Goal: Task Accomplishment & Management: Use online tool/utility

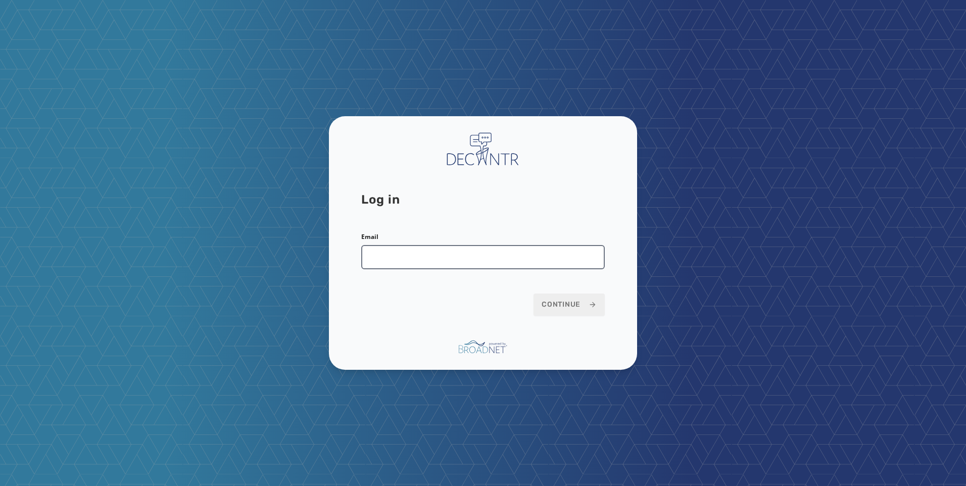
click at [511, 248] on input "Email" at bounding box center [483, 257] width 244 height 24
type input "**********"
click at [559, 302] on span "Continue" at bounding box center [569, 305] width 55 height 10
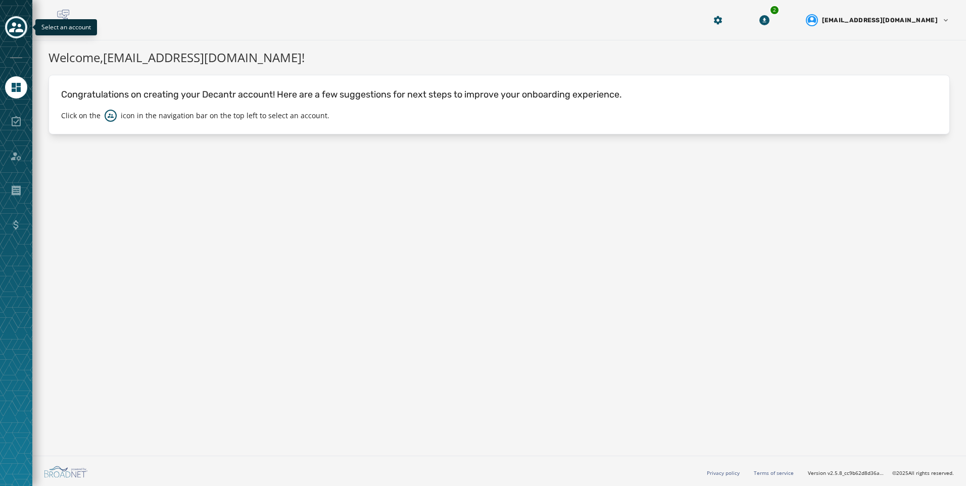
click at [15, 37] on button "Toggle account select drawer" at bounding box center [16, 27] width 22 height 22
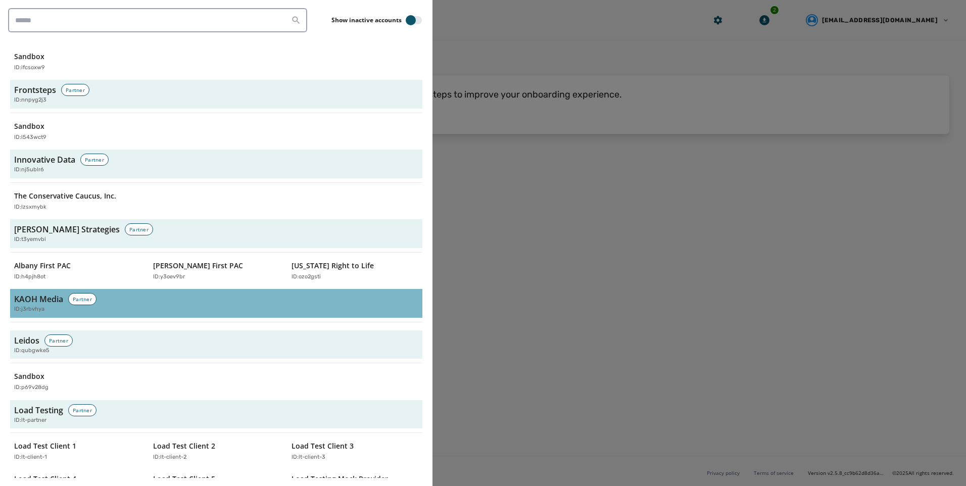
scroll to position [1566, 0]
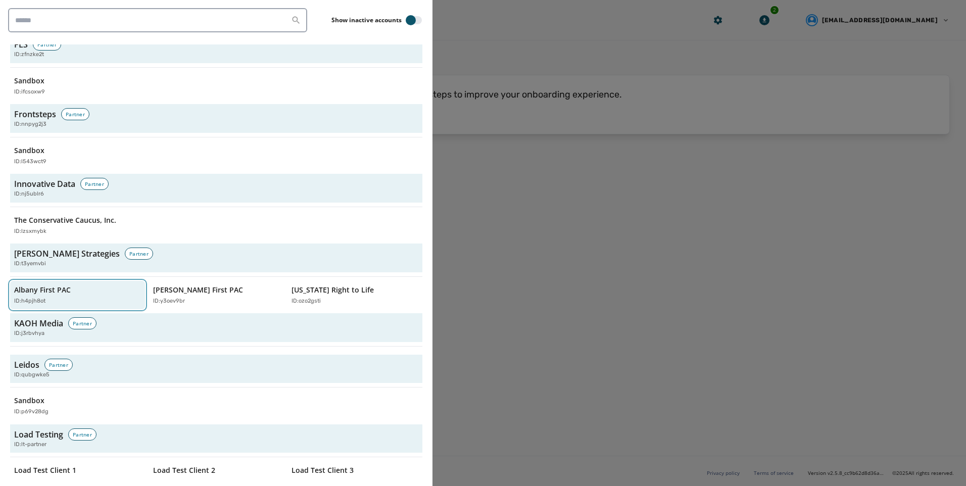
click at [51, 296] on div "Albany First PAC ID: h4pjh8ot" at bounding box center [72, 295] width 117 height 21
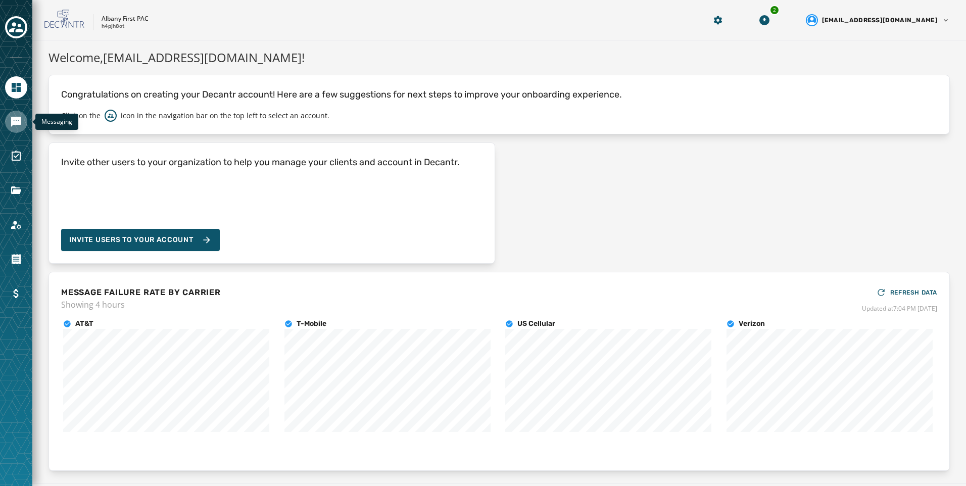
click at [7, 125] on link "Navigate to Messaging" at bounding box center [16, 122] width 22 height 22
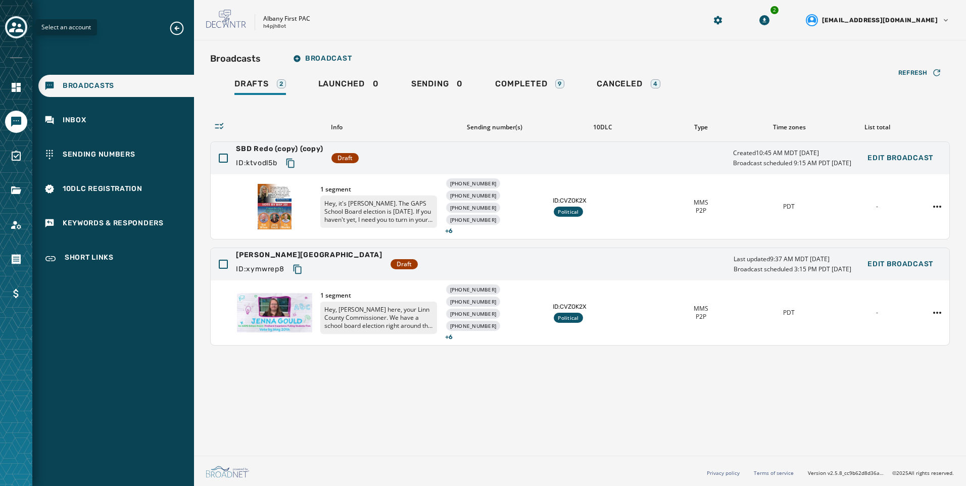
click at [6, 26] on button "Toggle account select drawer" at bounding box center [16, 27] width 22 height 22
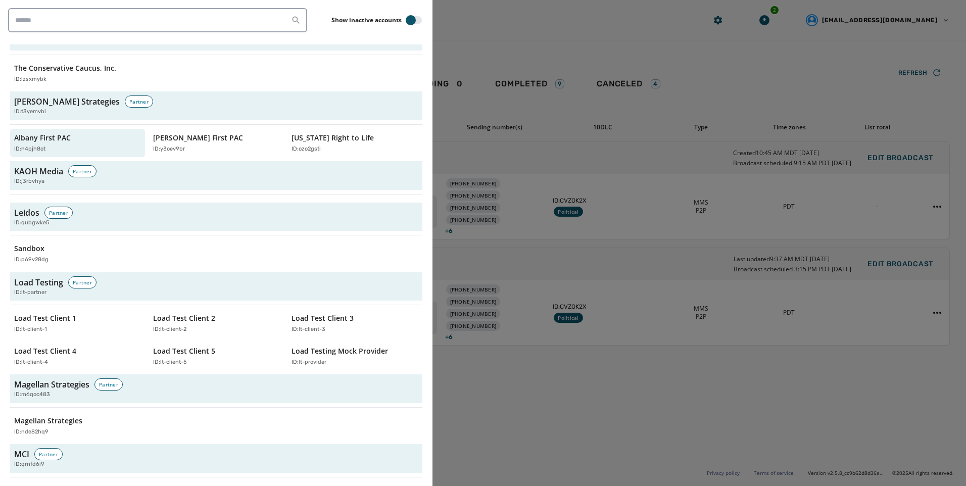
scroll to position [1718, 0]
click at [189, 147] on div "ID: y3oev9br" at bounding box center [211, 150] width 117 height 9
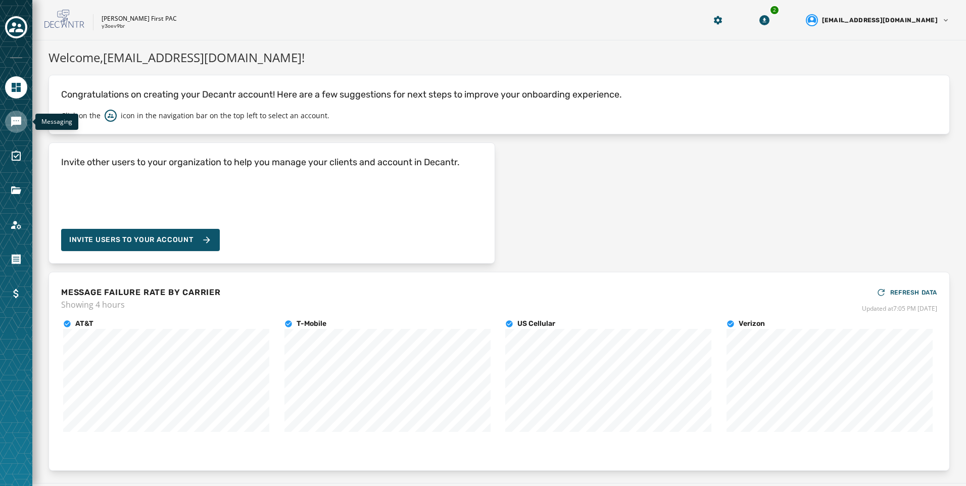
click at [11, 121] on icon "Navigate to Messaging" at bounding box center [16, 122] width 10 height 10
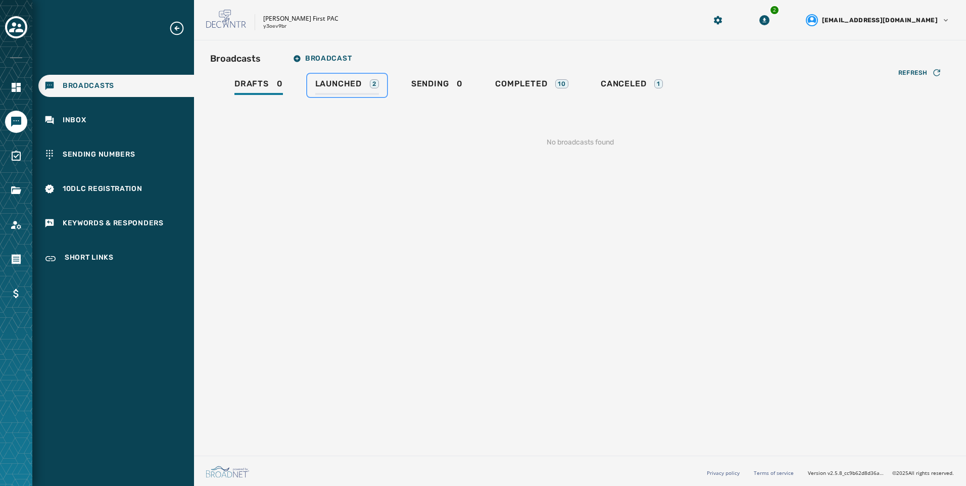
click at [307, 87] on link "Launched 2" at bounding box center [347, 85] width 80 height 23
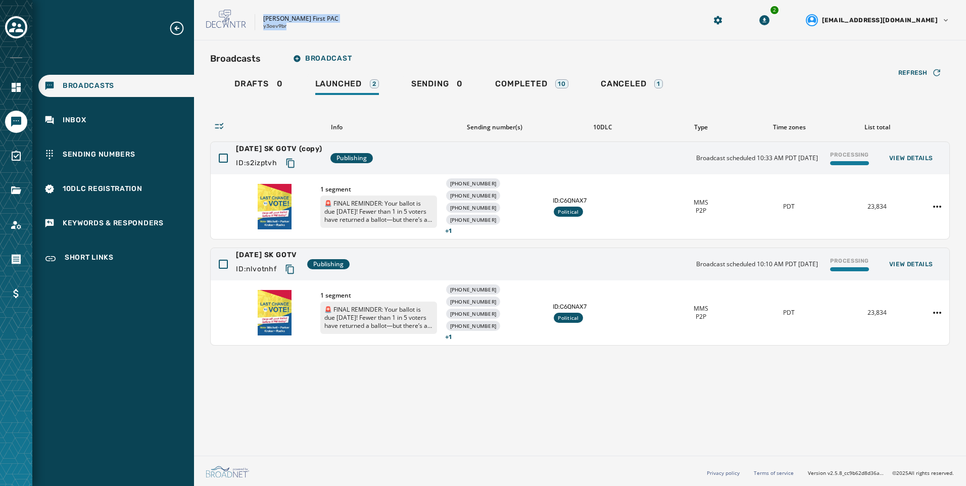
drag, startPoint x: 264, startPoint y: 18, endPoint x: 291, endPoint y: 31, distance: 29.8
click at [291, 31] on div "[PERSON_NAME] First PAC y3oev9br 2 [EMAIL_ADDRESS][DOMAIN_NAME]" at bounding box center [580, 20] width 772 height 40
copy div "[PERSON_NAME] First PAC y3oev9br"
drag, startPoint x: 553, startPoint y: 40, endPoint x: 658, endPoint y: 60, distance: 106.9
click at [553, 40] on div "[PERSON_NAME] First PAC y3oev9br 2 [EMAIL_ADDRESS][DOMAIN_NAME]" at bounding box center [580, 20] width 772 height 40
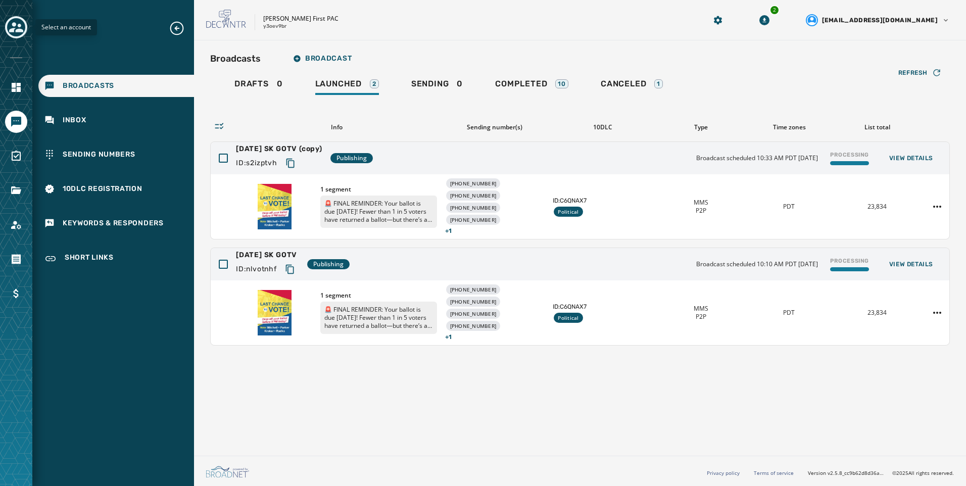
click at [13, 32] on icon "Toggle account select drawer" at bounding box center [16, 27] width 14 height 14
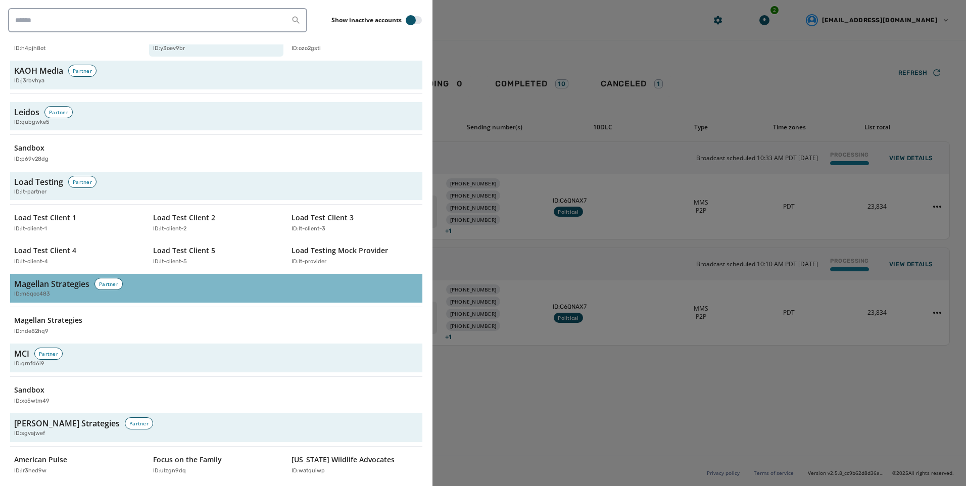
scroll to position [1718, 0]
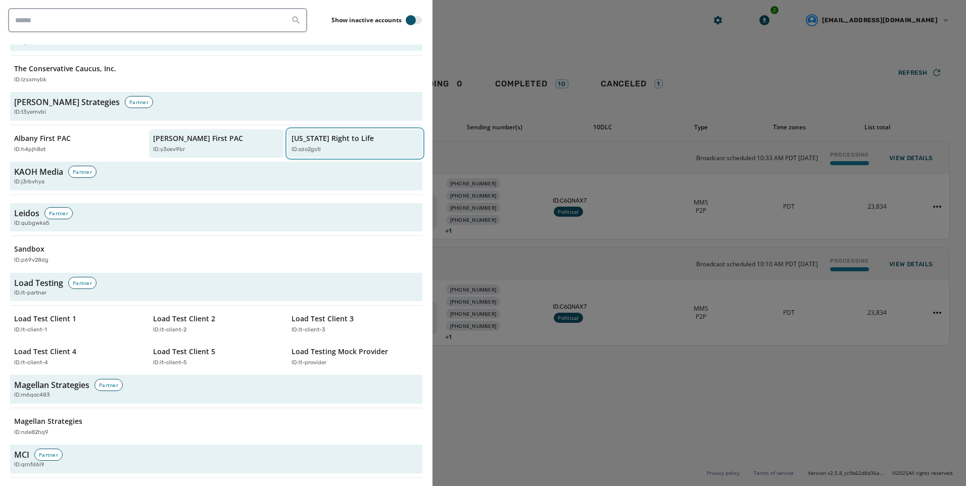
click at [323, 146] on div "ID: ozo2gsti" at bounding box center [350, 150] width 117 height 9
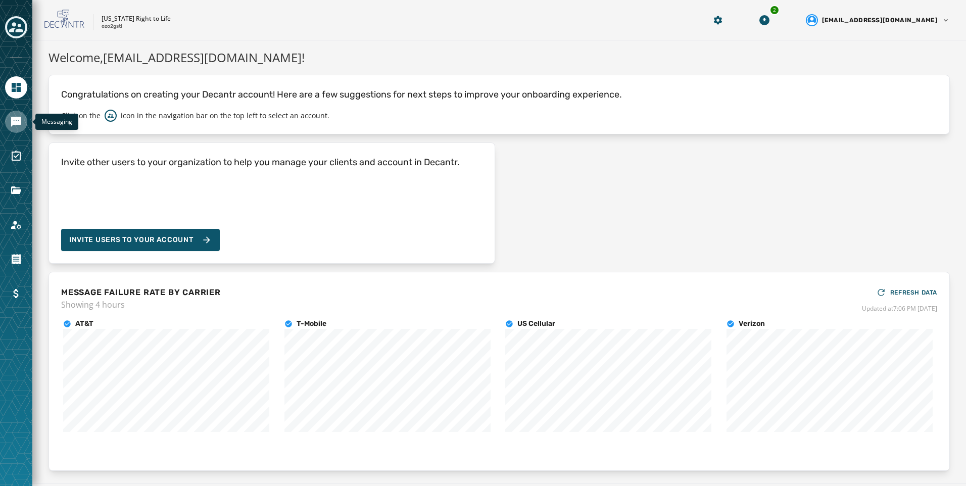
click at [16, 121] on icon "Navigate to Messaging" at bounding box center [16, 122] width 10 height 10
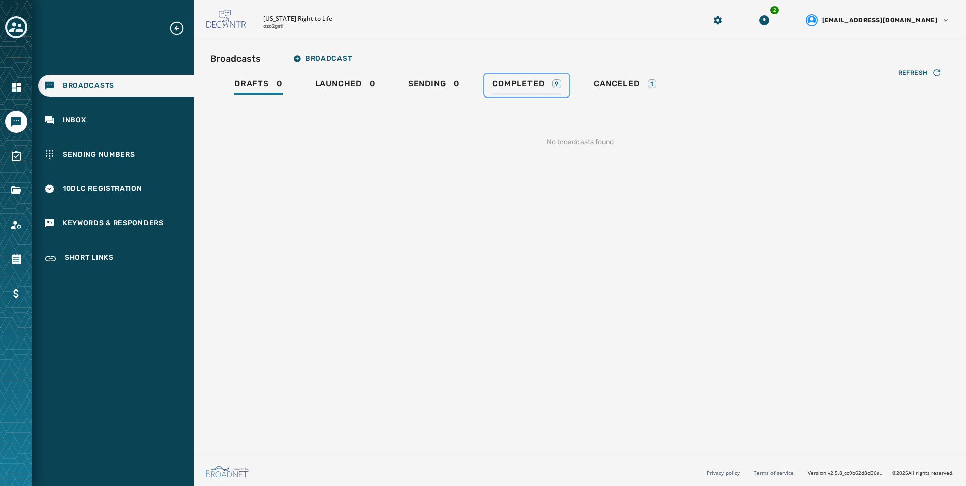
click at [498, 74] on link "Completed 9" at bounding box center [526, 85] width 85 height 23
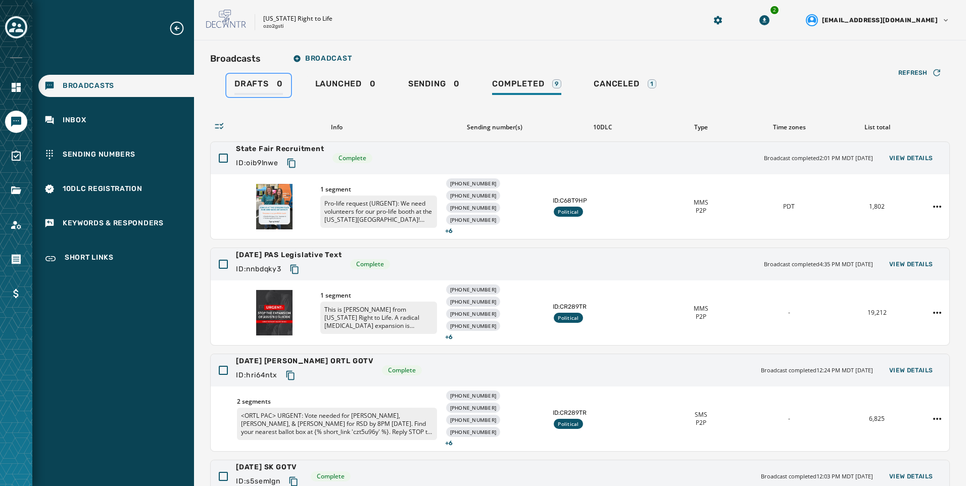
click at [235, 79] on span "Drafts" at bounding box center [251, 84] width 34 height 10
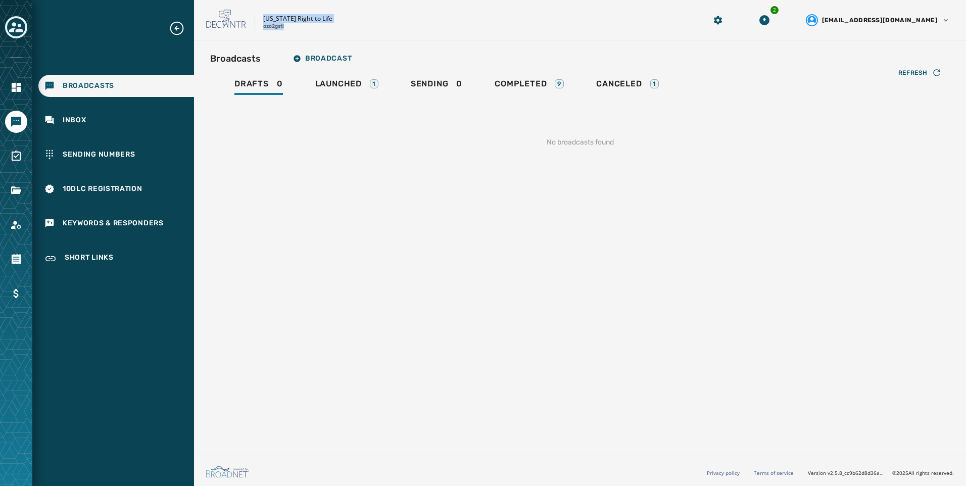
drag, startPoint x: 264, startPoint y: 19, endPoint x: 292, endPoint y: 32, distance: 31.0
click at [292, 32] on div "[US_STATE] Right to Life ozo2gsti 2 [EMAIL_ADDRESS][DOMAIN_NAME]" at bounding box center [580, 20] width 772 height 40
copy div "[US_STATE] Right to Life ozo2gsti"
click at [352, 101] on div "Refresh No broadcasts found" at bounding box center [580, 130] width 740 height 67
click at [352, 94] on div "Launched 1" at bounding box center [346, 87] width 63 height 16
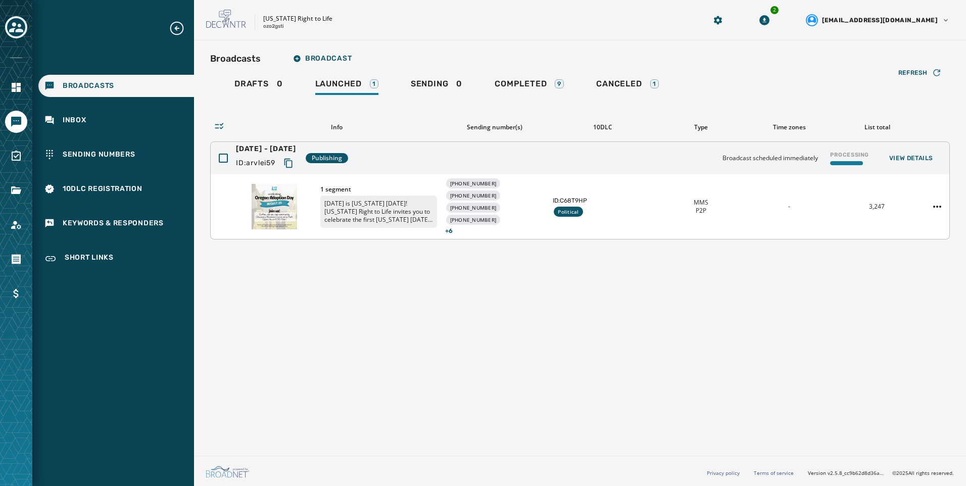
click at [379, 219] on p "[DATE] is [US_STATE] [DATE]! [US_STATE] Right to Life invites you to celebrate …" at bounding box center [378, 212] width 117 height 32
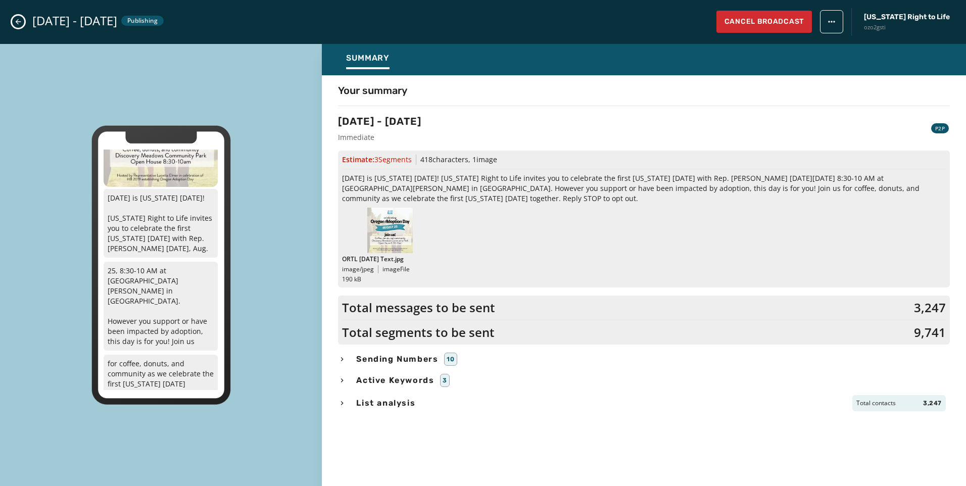
scroll to position [115, 0]
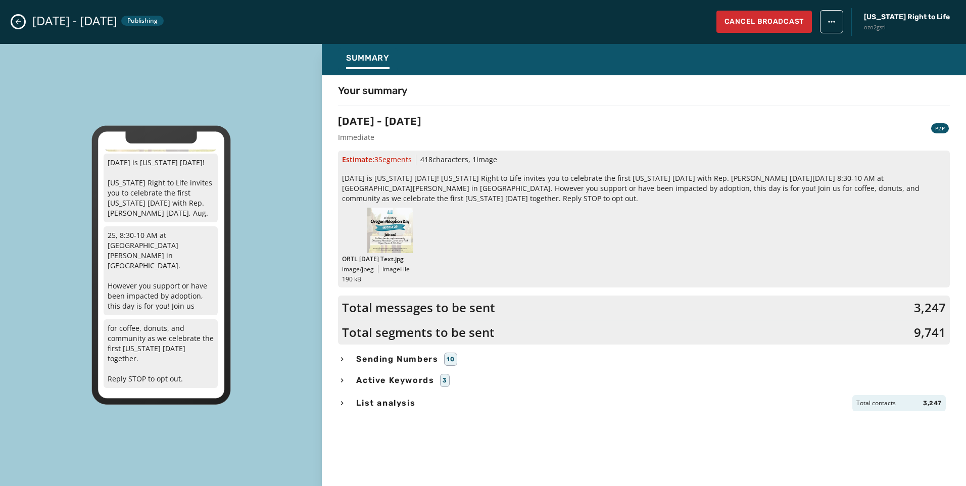
click at [20, 24] on icon "Close admin drawer" at bounding box center [18, 22] width 8 height 8
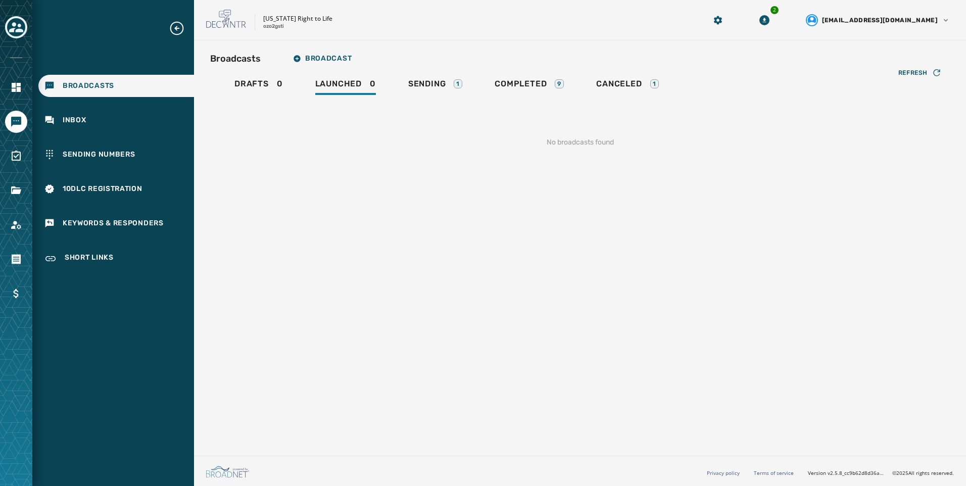
click at [443, 98] on div "Refresh No broadcasts found" at bounding box center [580, 130] width 740 height 67
click at [441, 87] on span "Sending" at bounding box center [427, 84] width 38 height 10
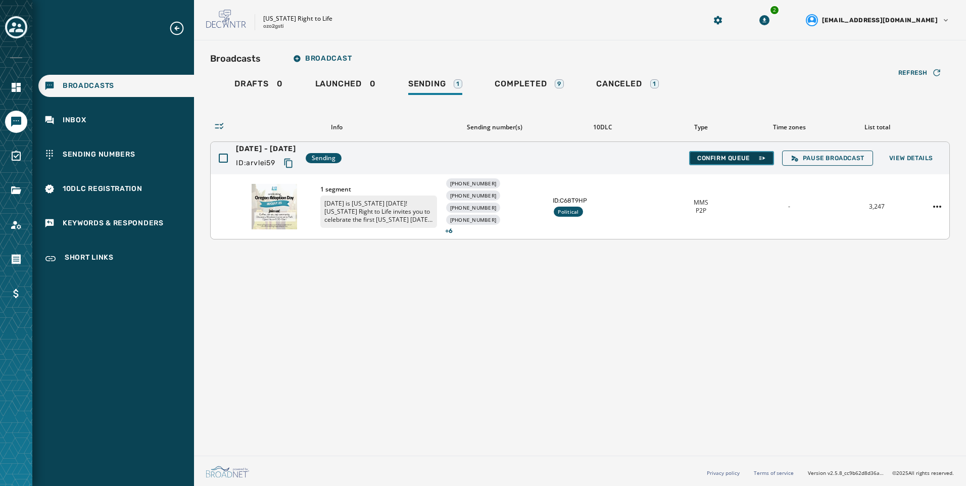
click at [737, 157] on span "Confirm Queue" at bounding box center [731, 158] width 69 height 8
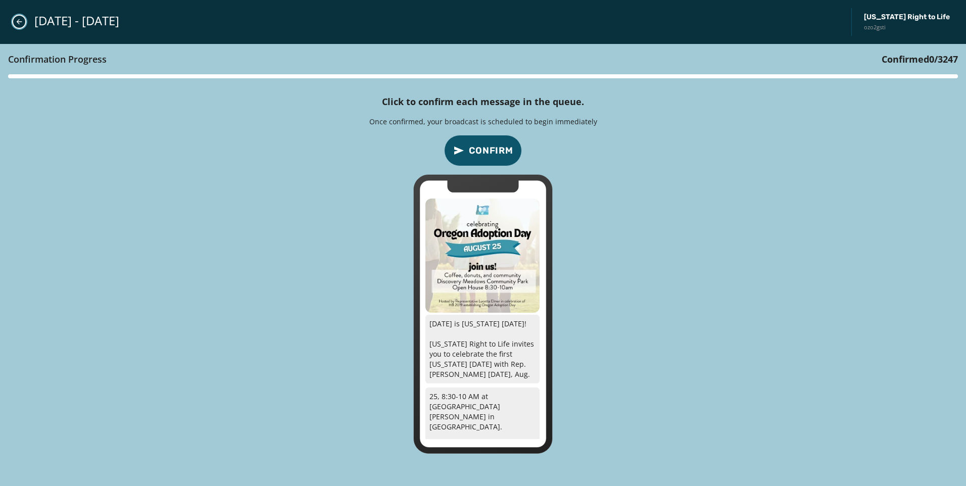
click at [24, 25] on button "Close admin drawer" at bounding box center [19, 22] width 14 height 14
